Goal: Task Accomplishment & Management: Use online tool/utility

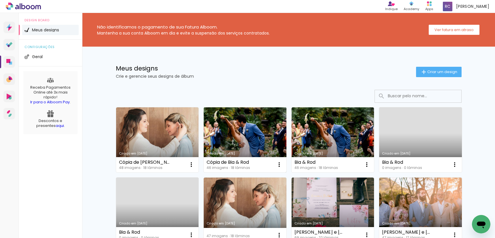
click at [237, 139] on link "Criado em 11/07/25" at bounding box center [245, 140] width 83 height 65
click at [256, 137] on link "Criado em 11/07/25" at bounding box center [245, 140] width 83 height 65
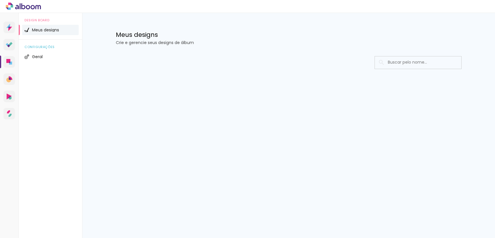
click at [54, 31] on span "Meus designs" at bounding box center [45, 30] width 27 height 4
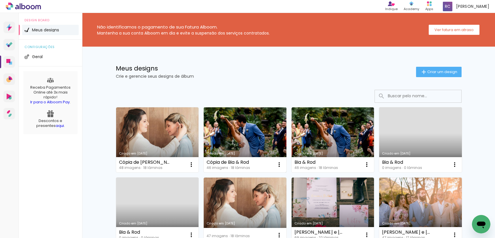
click at [267, 134] on link "Criado em [DATE]" at bounding box center [245, 140] width 83 height 65
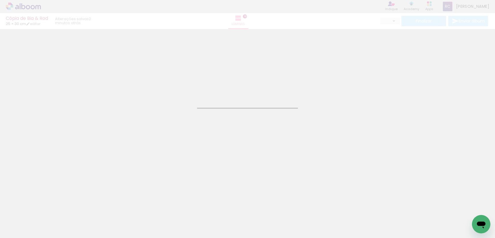
type input "JPG"
type input "Alta, 300 DPI"
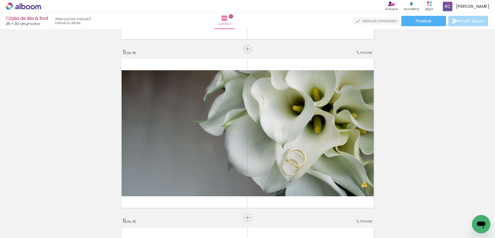
scroll to position [664, 0]
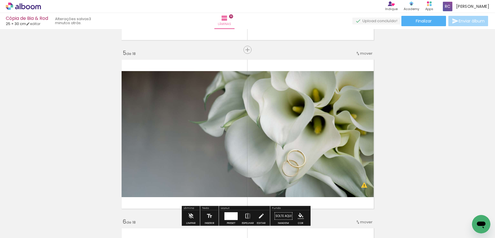
click at [362, 54] on span "mover" at bounding box center [366, 53] width 12 height 5
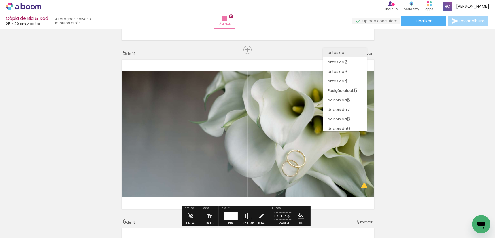
click at [354, 54] on paper-item "antes da 1" at bounding box center [345, 53] width 44 height 10
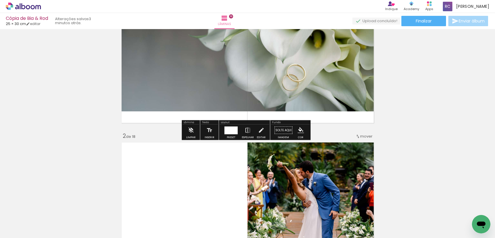
scroll to position [7, 0]
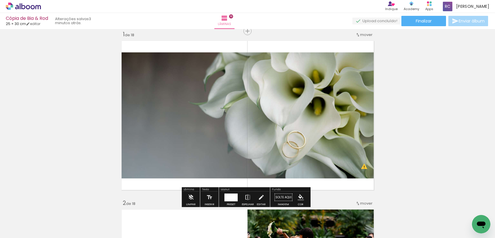
click at [362, 34] on span "mover" at bounding box center [366, 34] width 12 height 5
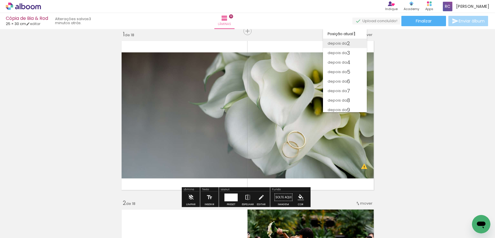
click at [360, 41] on paper-item "depois da 2" at bounding box center [345, 44] width 44 height 10
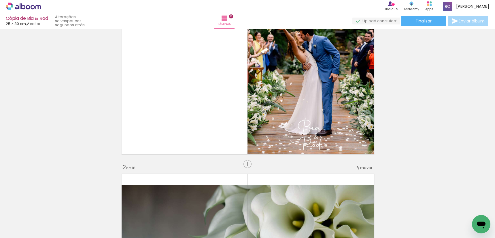
scroll to position [0, 0]
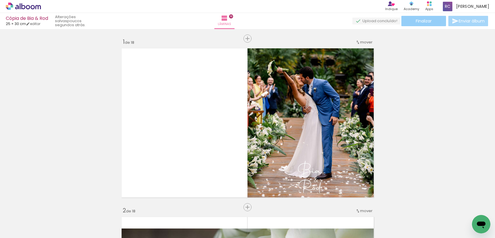
click at [428, 24] on paper-button "Finalizar" at bounding box center [423, 21] width 45 height 10
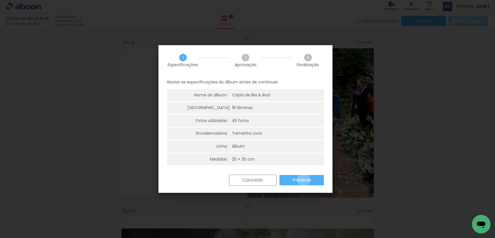
click at [0, 0] on slot "Próximo" at bounding box center [0, 0] width 0 height 0
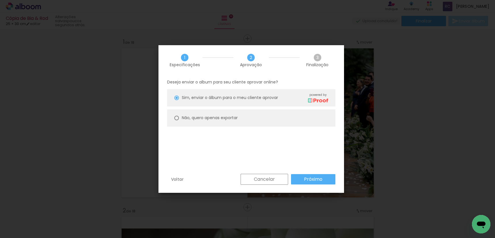
click at [190, 121] on div "Não, quero apenas exportar" at bounding box center [210, 118] width 56 height 6
type paper-radio-button "on"
click at [0, 0] on slot "Próximo" at bounding box center [0, 0] width 0 height 0
type input "Alta, 300 DPI"
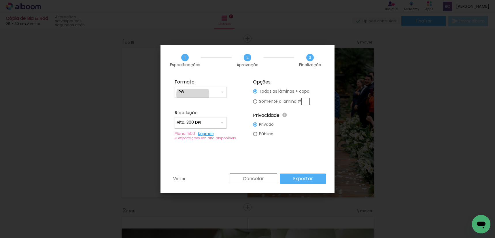
click at [0, 0] on div at bounding box center [0, 0] width 0 height 0
click at [0, 0] on paper-item "PDF" at bounding box center [0, 0] width 0 height 0
type input "PDF"
click at [0, 0] on input "Alta, 300 DPI" at bounding box center [0, 0] width 0 height 0
click at [27, 218] on paper-item "Baixa" at bounding box center [16, 220] width 22 height 5
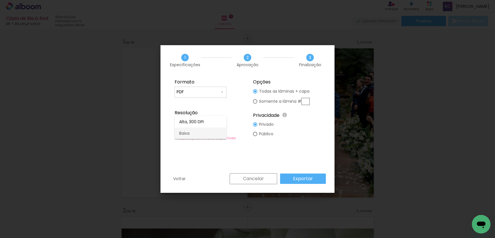
type input "Baixa"
type paper-radio-button "on"
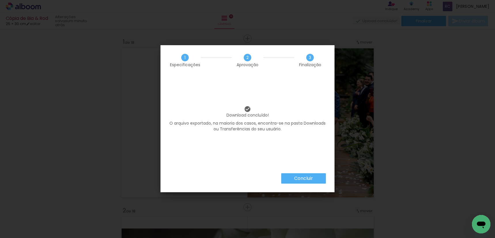
click at [0, 0] on slot "Concluir" at bounding box center [0, 0] width 0 height 0
